Goal: Task Accomplishment & Management: Manage account settings

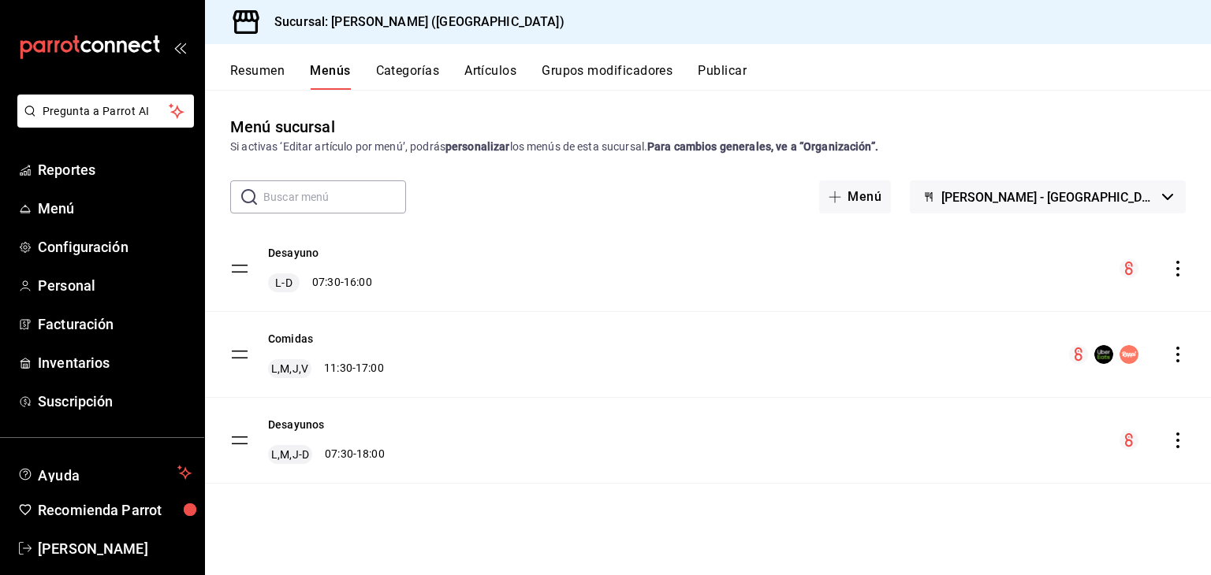
click at [281, 261] on div "Desayuno L-D 07:30 - 16:00" at bounding box center [320, 268] width 104 height 47
click at [1173, 262] on icon "actions" at bounding box center [1178, 269] width 16 height 16
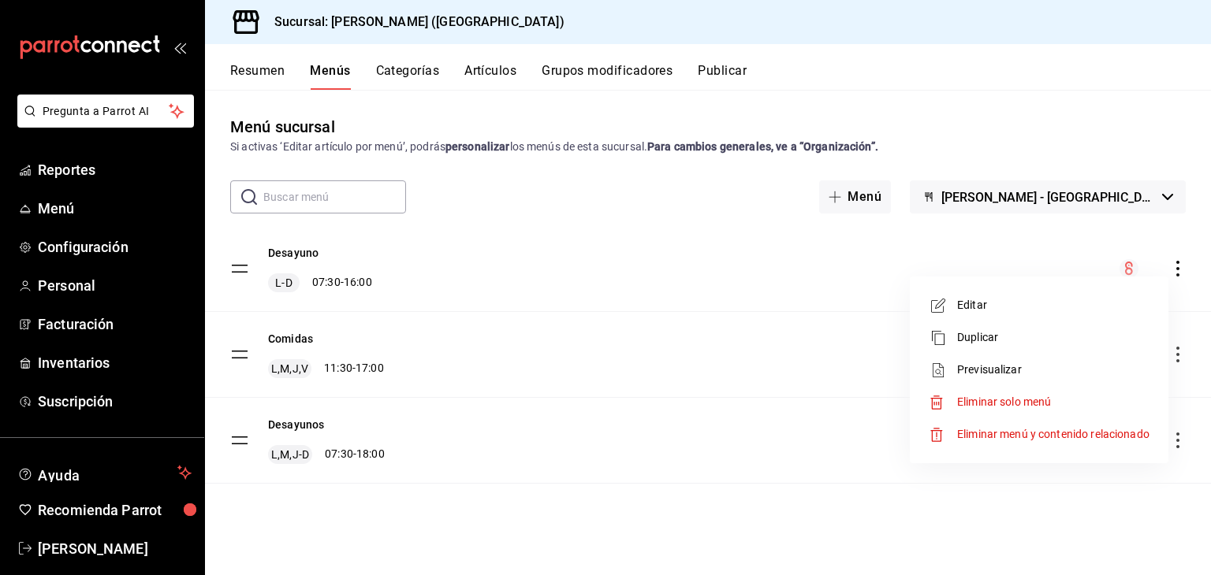
click at [1110, 303] on span "Editar" at bounding box center [1053, 305] width 192 height 17
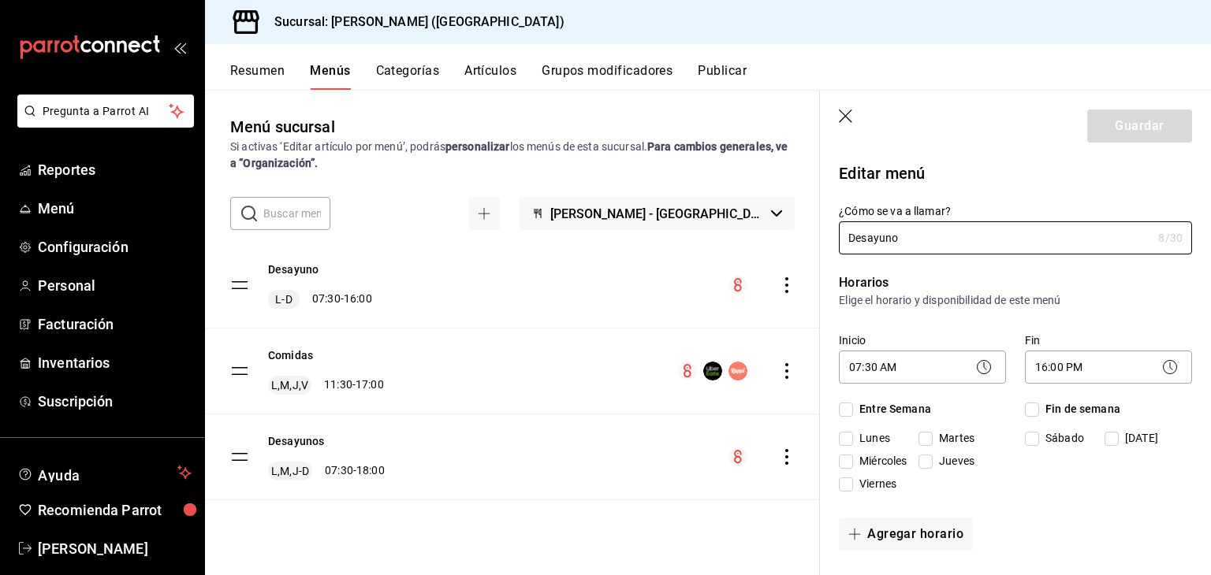
checkbox input "true"
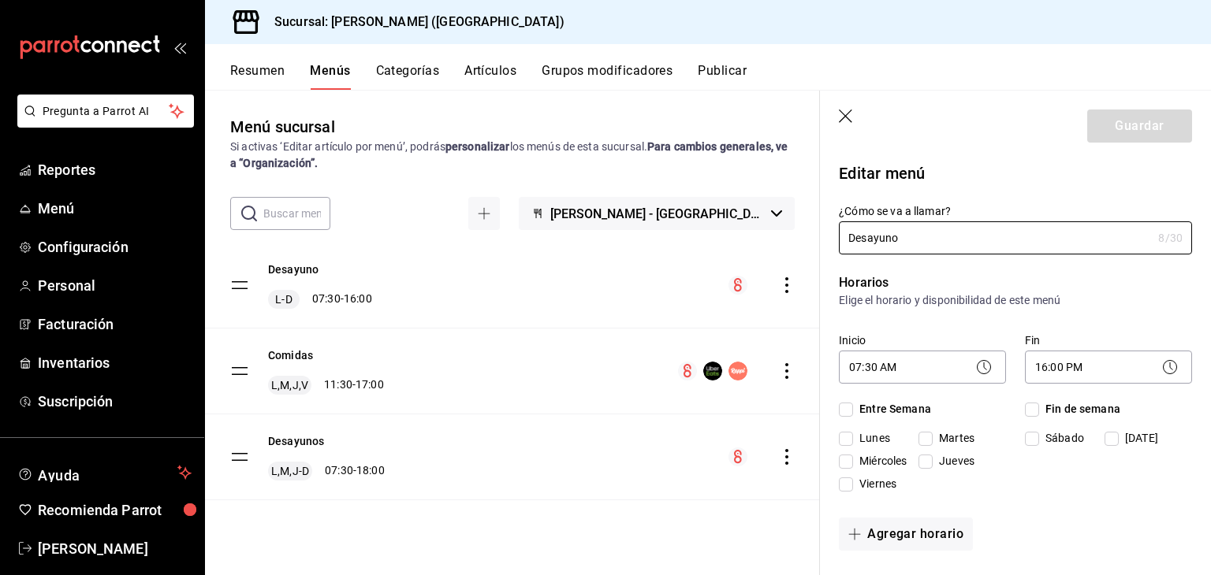
checkbox input "true"
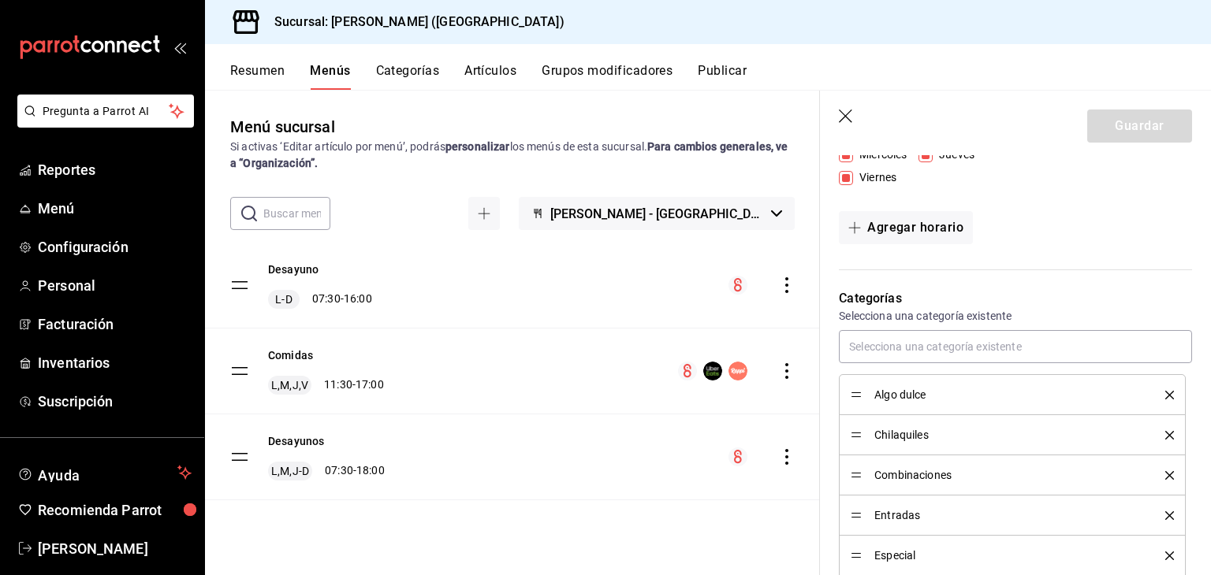
scroll to position [315, 0]
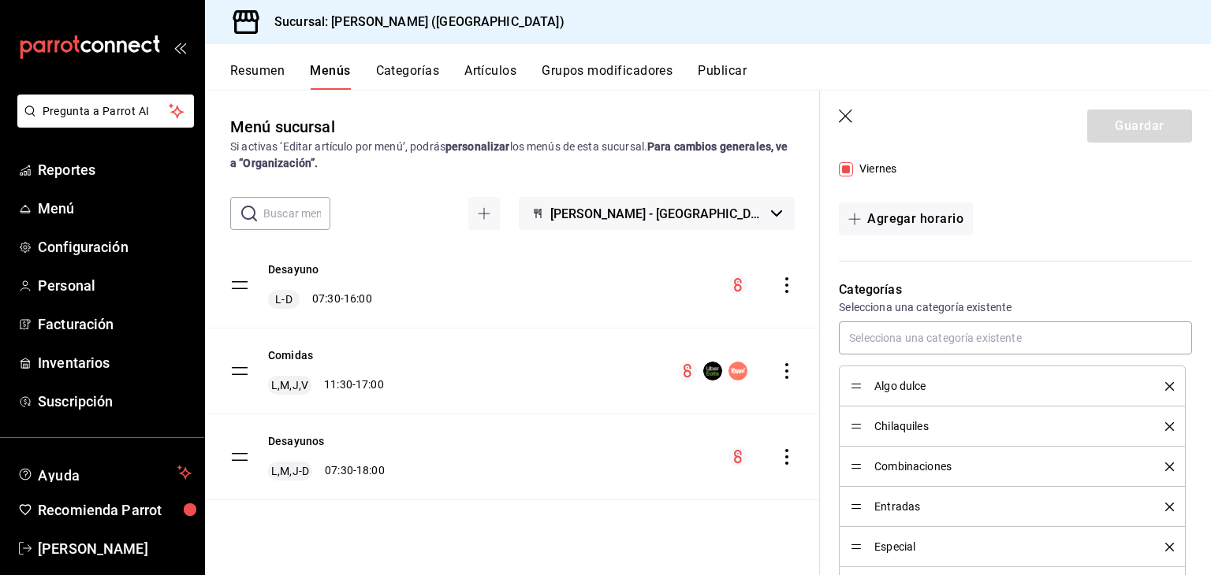
click at [936, 354] on div at bounding box center [1015, 338] width 353 height 33
click at [888, 511] on span "Entradas" at bounding box center [1007, 506] width 267 height 11
click at [962, 335] on input "text" at bounding box center [1015, 338] width 353 height 33
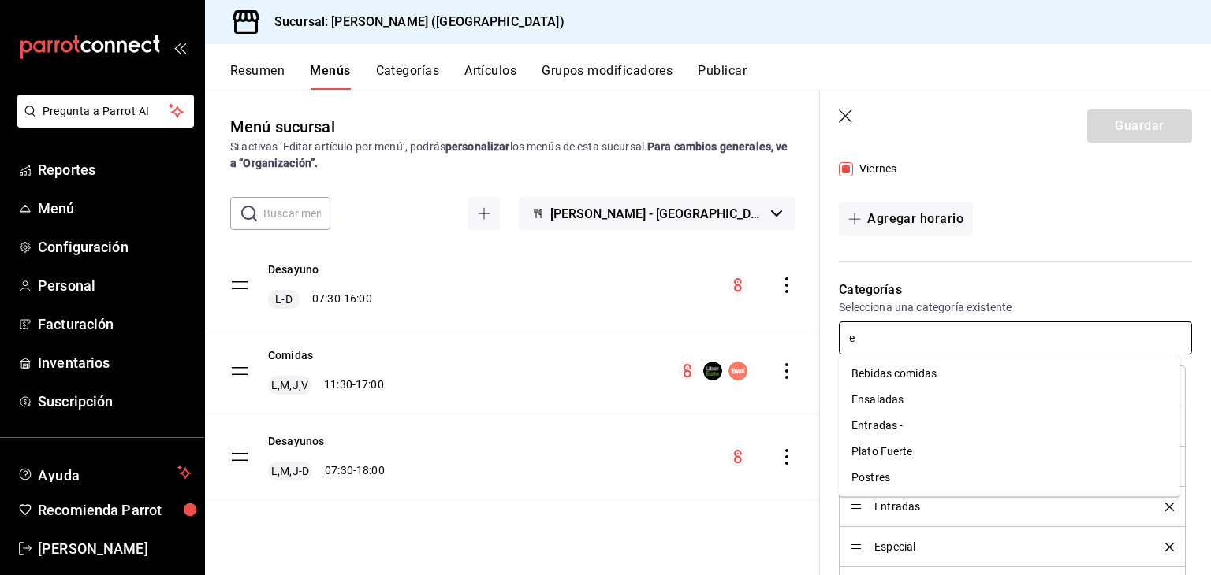
type input "en"
click at [983, 401] on li "Entradas -" at bounding box center [1009, 400] width 341 height 26
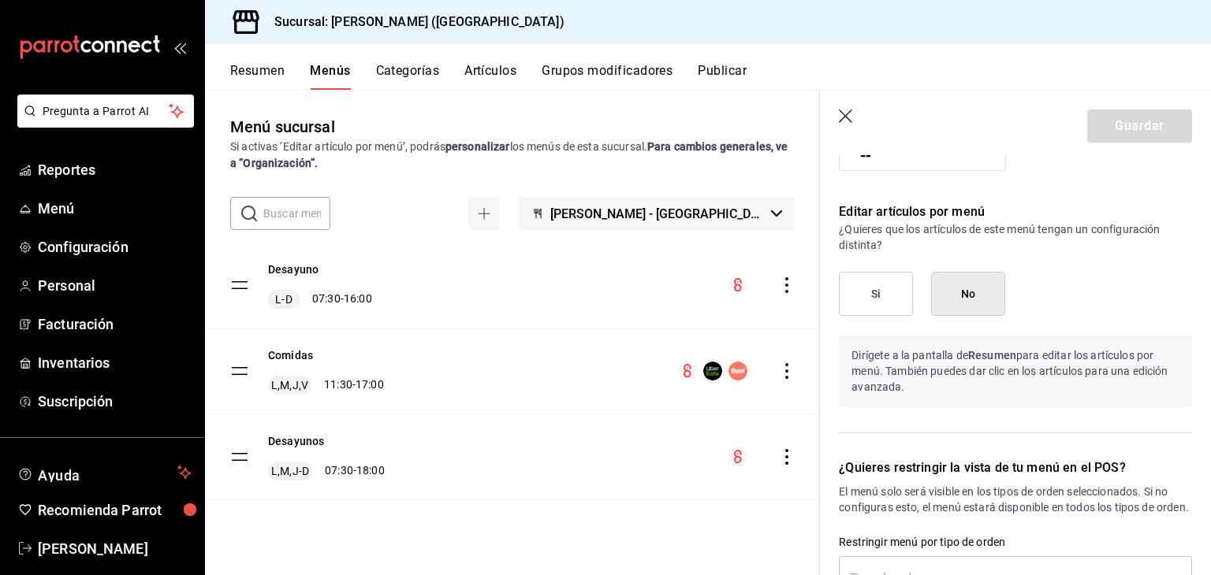
scroll to position [946, 0]
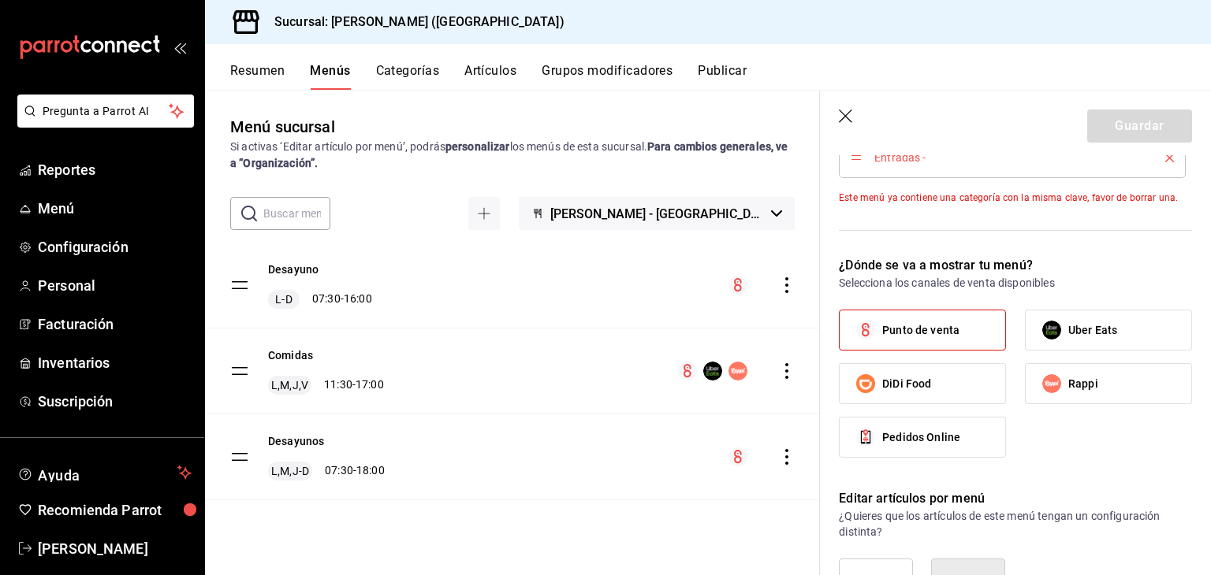
click at [1078, 143] on header "Guardar" at bounding box center [1015, 123] width 391 height 65
click at [1087, 133] on div "Guardar" at bounding box center [1139, 126] width 105 height 33
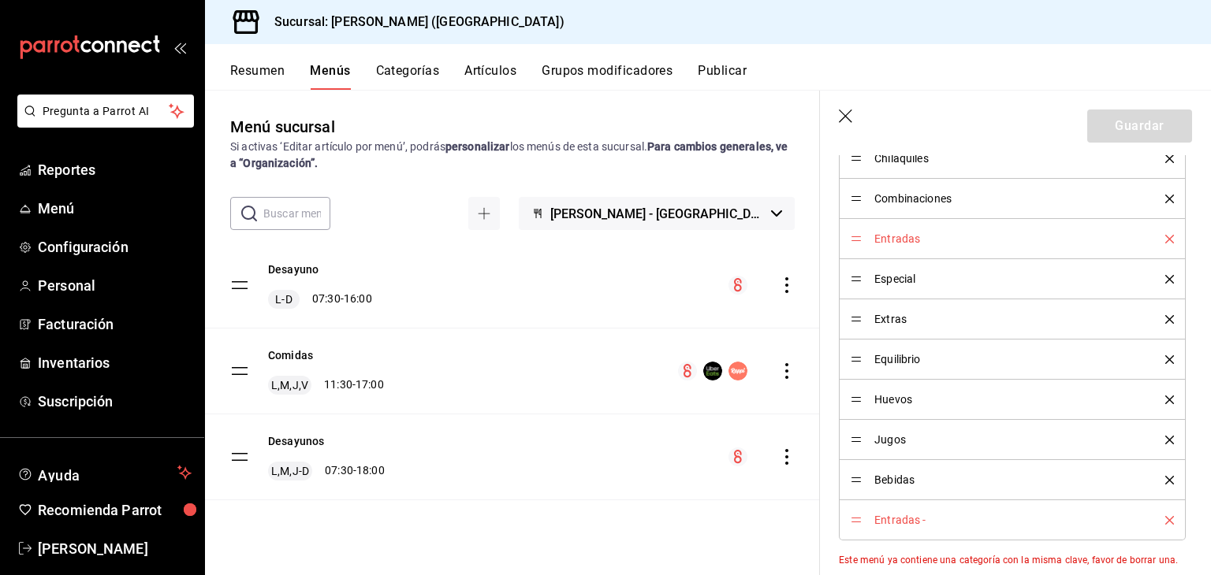
scroll to position [552, 0]
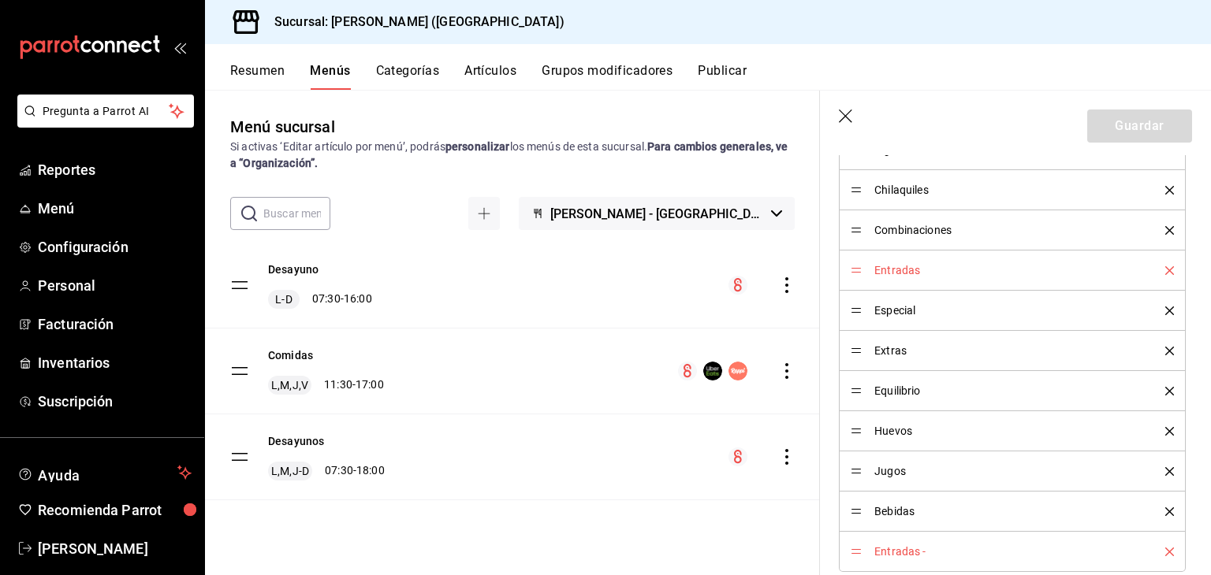
click at [1155, 262] on div "Entradas" at bounding box center [1011, 270] width 323 height 17
click at [1165, 267] on icon "delete" at bounding box center [1169, 270] width 9 height 9
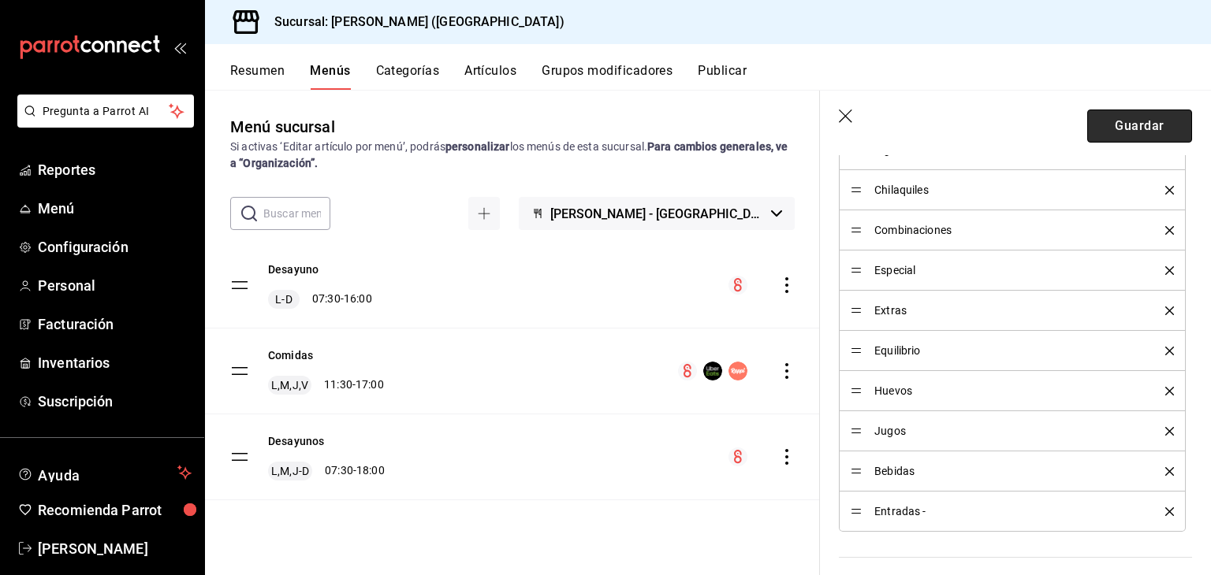
click at [1097, 121] on button "Guardar" at bounding box center [1139, 126] width 105 height 33
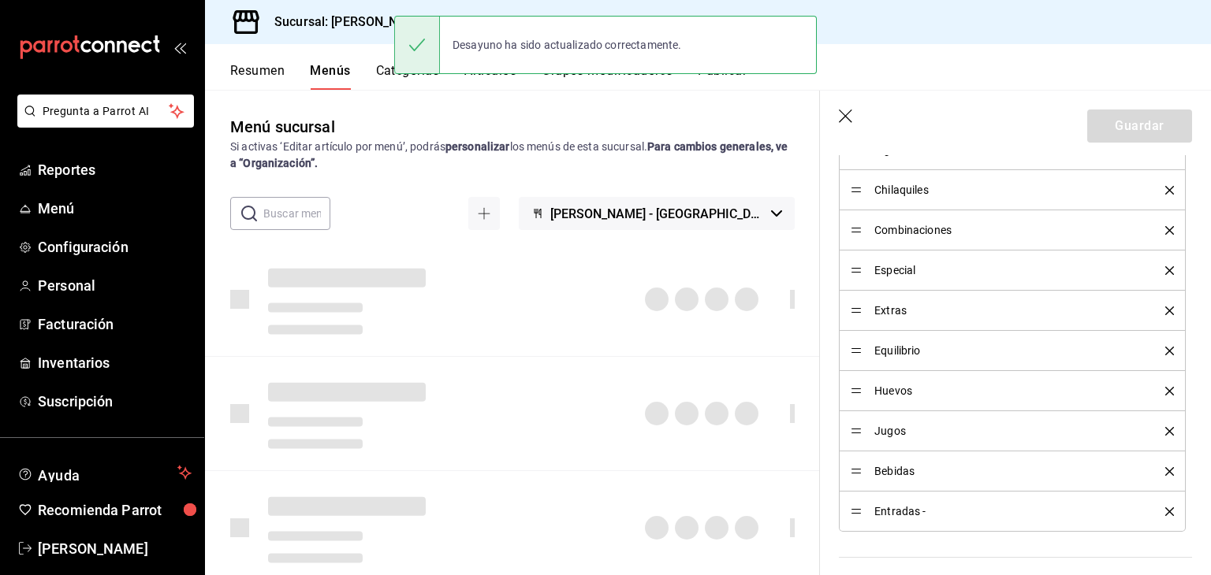
checkbox input "false"
type input "1758130303047"
